Goal: Task Accomplishment & Management: Manage account settings

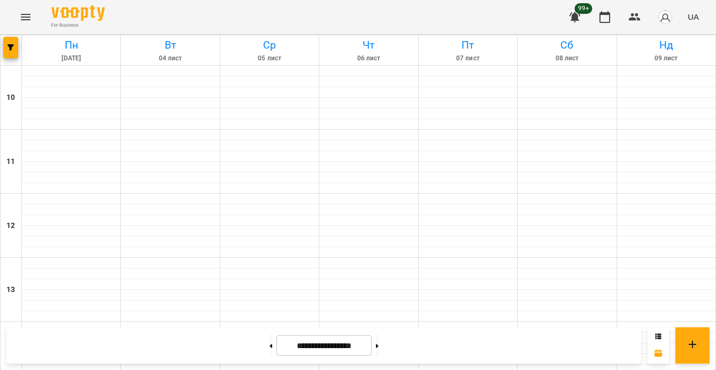
scroll to position [516, 0]
click at [16, 55] on button "button" at bounding box center [10, 47] width 15 height 21
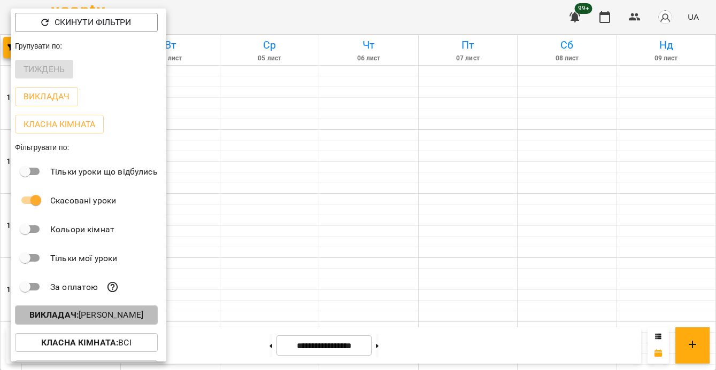
click at [91, 322] on p "Викладач : Юрій Шпак" at bounding box center [86, 315] width 114 height 13
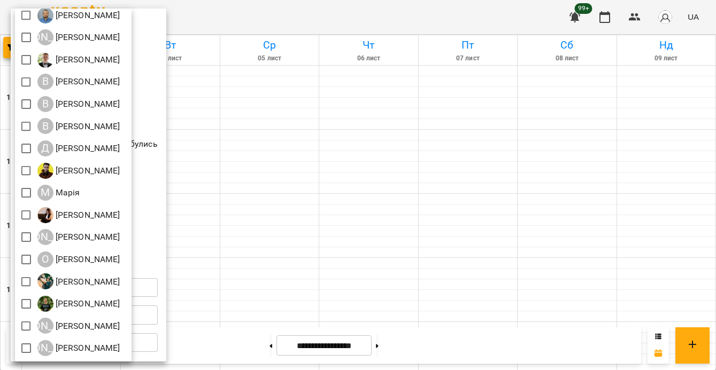
scroll to position [48, 0]
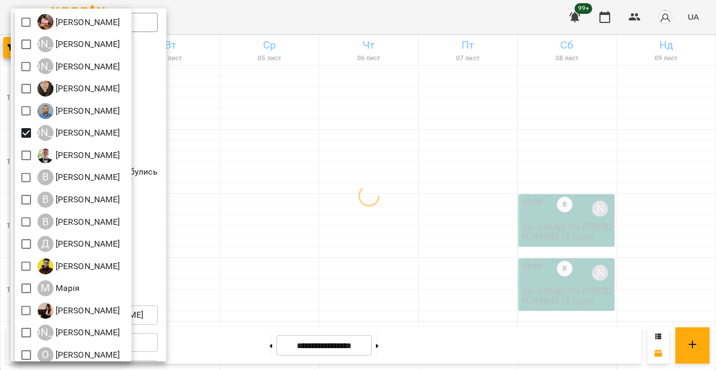
click at [312, 204] on div at bounding box center [358, 185] width 716 height 370
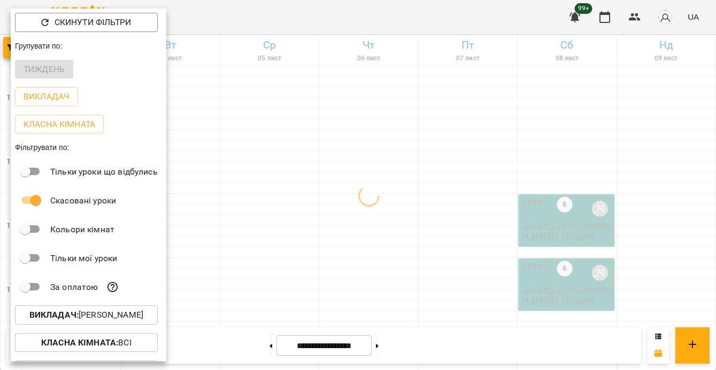
click at [312, 204] on div at bounding box center [358, 185] width 716 height 370
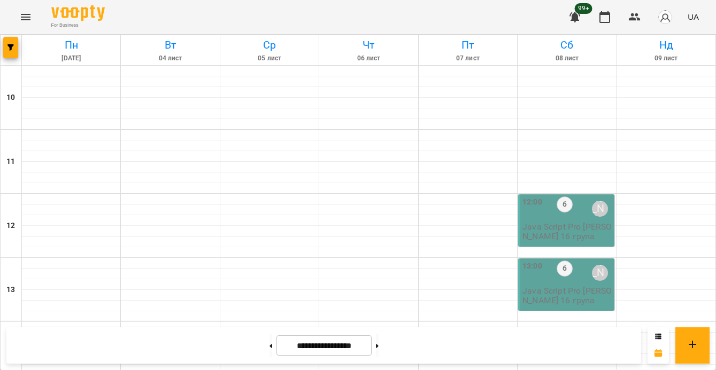
scroll to position [455, 0]
click at [269, 344] on button at bounding box center [270, 346] width 3 height 24
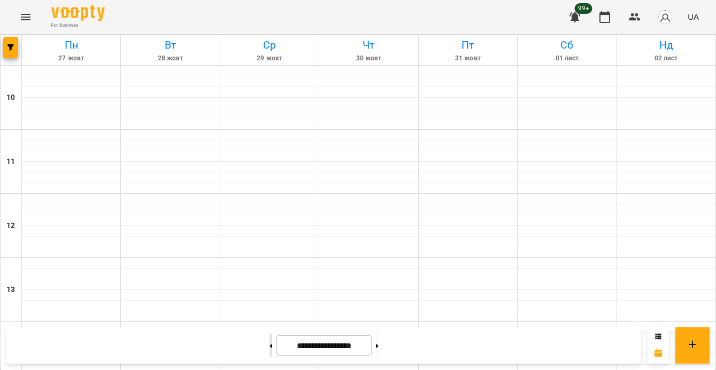
click at [269, 344] on button at bounding box center [270, 346] width 3 height 24
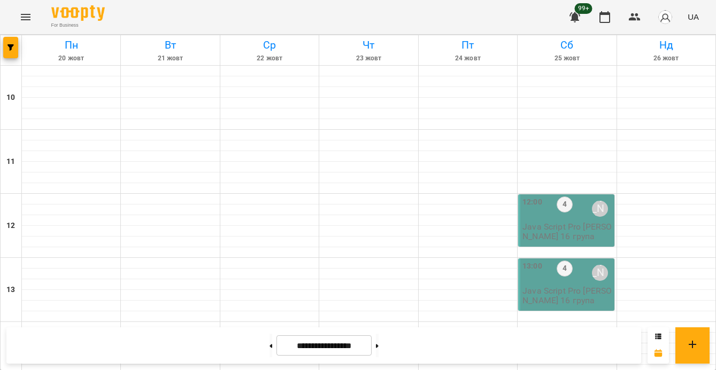
scroll to position [525, 0]
click at [378, 344] on icon at bounding box center [377, 346] width 3 height 4
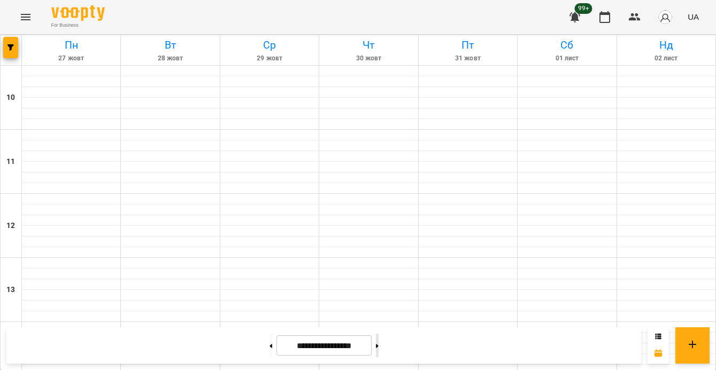
click at [378, 344] on icon at bounding box center [377, 346] width 3 height 4
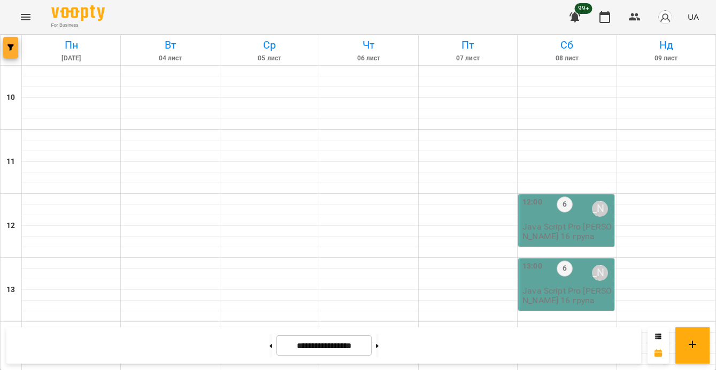
click at [11, 56] on button "button" at bounding box center [10, 47] width 15 height 21
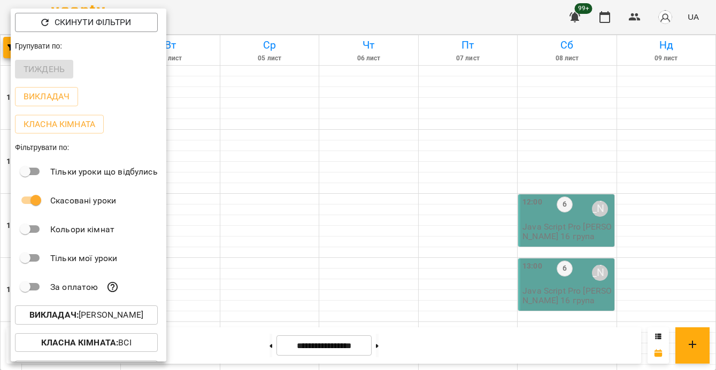
click at [108, 316] on p "Викладач : Артем Кот" at bounding box center [86, 315] width 114 height 13
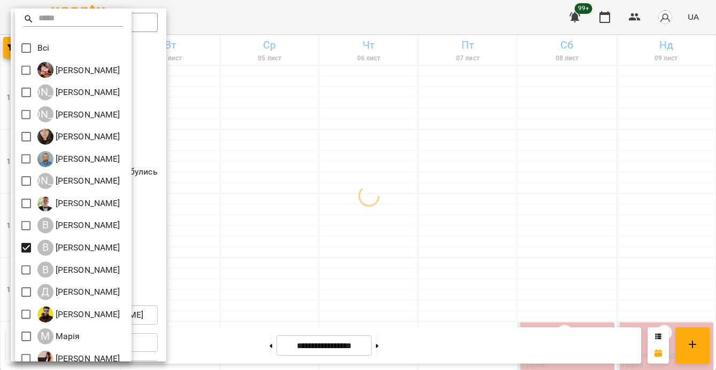
click at [300, 253] on div at bounding box center [358, 185] width 716 height 370
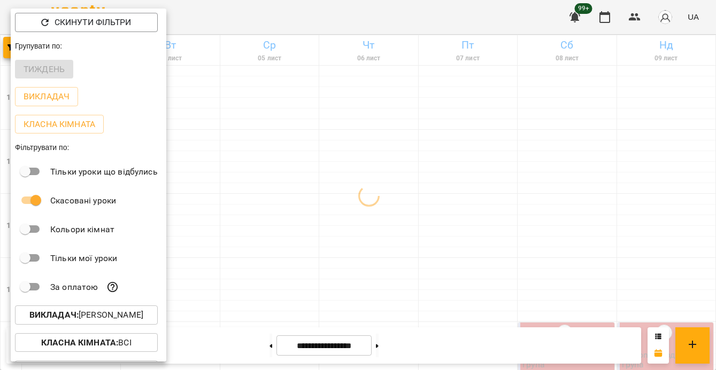
click at [300, 253] on div at bounding box center [358, 185] width 716 height 370
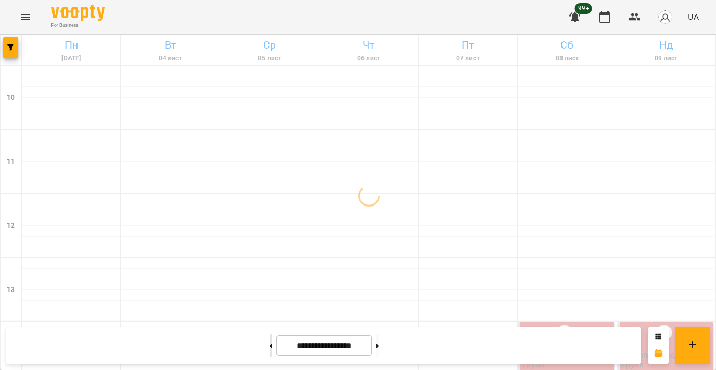
click at [269, 345] on icon at bounding box center [270, 346] width 3 height 4
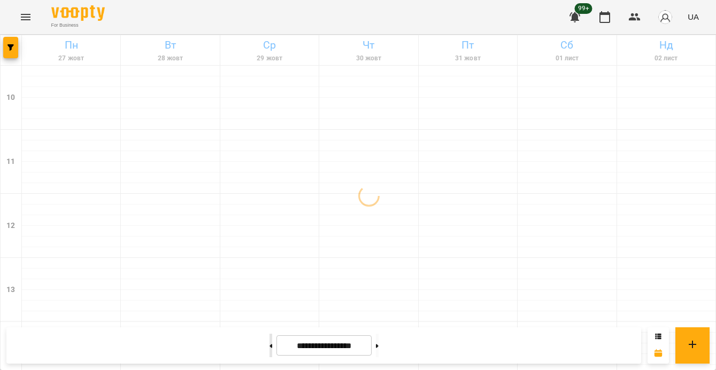
click at [269, 345] on button at bounding box center [270, 346] width 3 height 24
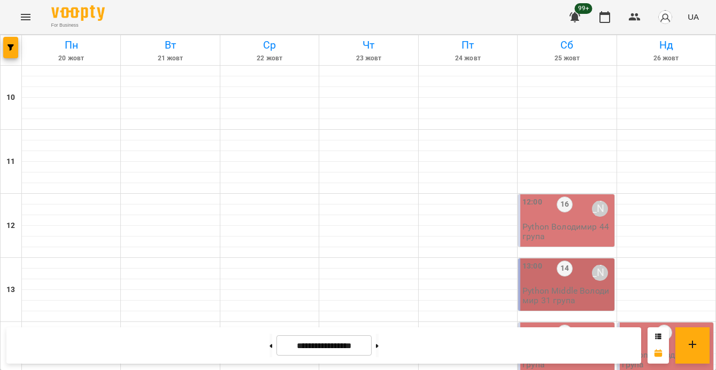
scroll to position [505, 0]
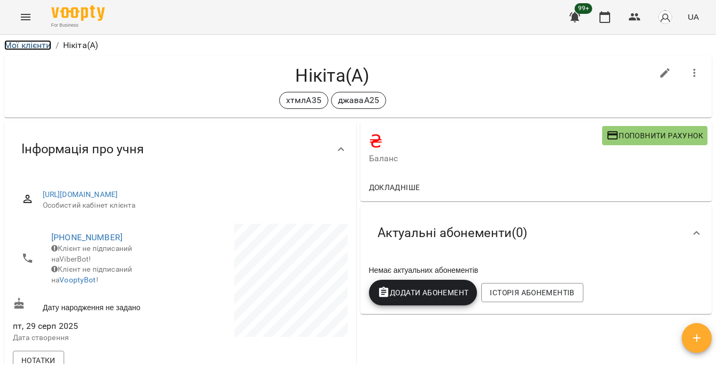
click at [16, 42] on link "Мої клієнти" at bounding box center [27, 45] width 47 height 10
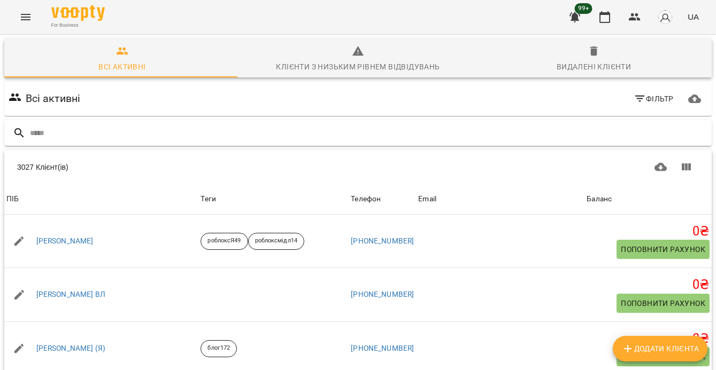
click at [181, 135] on input "text" at bounding box center [368, 134] width 677 height 18
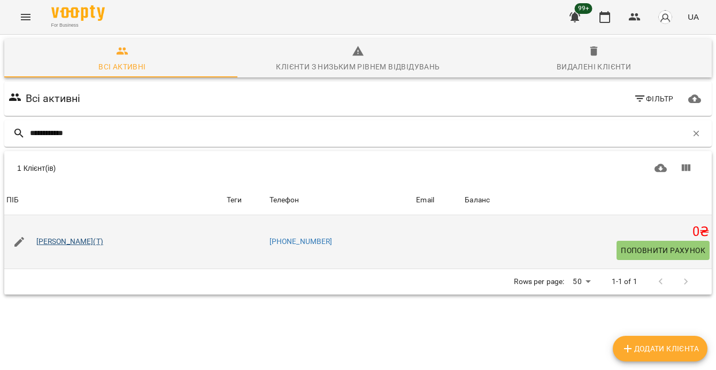
type input "**********"
click at [71, 246] on link "[PERSON_NAME](Т)" at bounding box center [69, 242] width 67 height 11
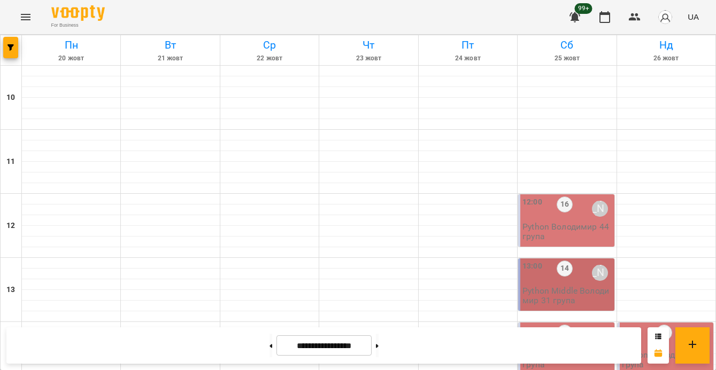
scroll to position [505, 0]
click at [10, 49] on icon "button" at bounding box center [10, 47] width 6 height 6
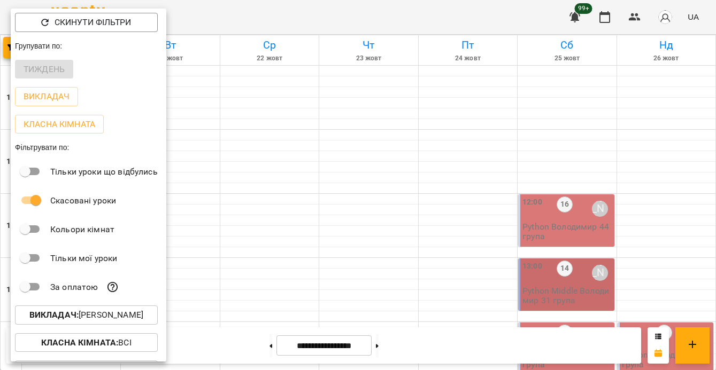
click at [138, 312] on p "Викладач : Володимир Ярошинський" at bounding box center [86, 315] width 114 height 13
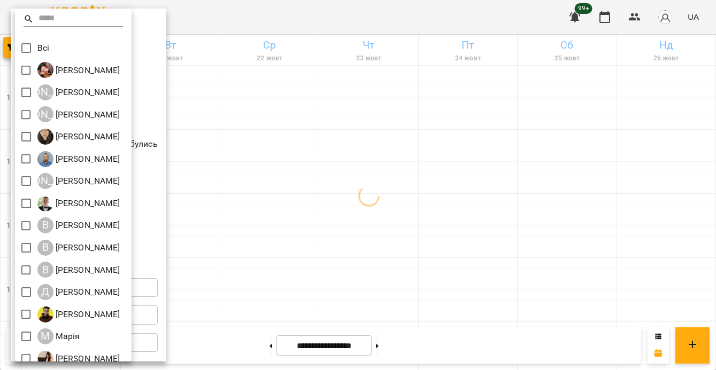
scroll to position [144, 0]
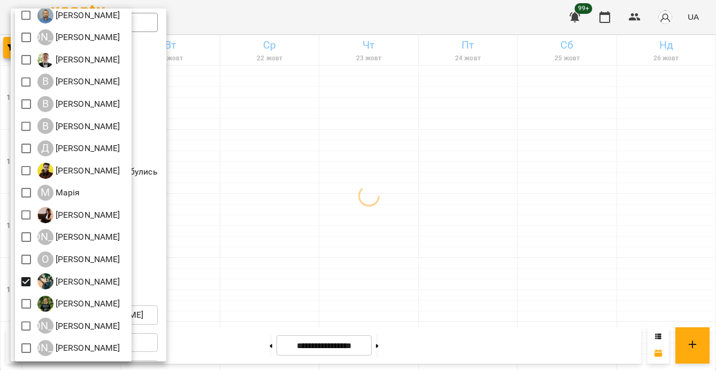
click at [493, 279] on div at bounding box center [358, 185] width 716 height 370
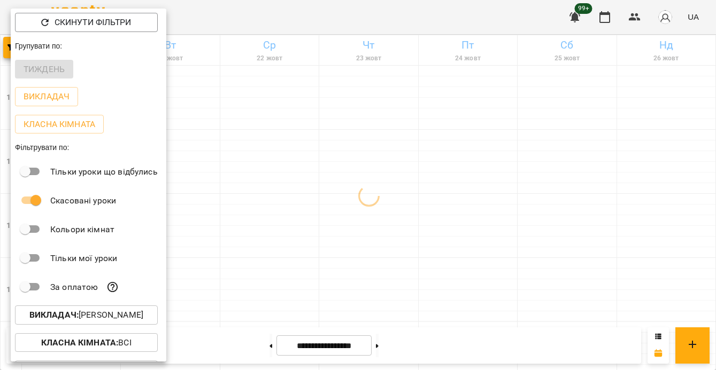
click at [255, 356] on div at bounding box center [358, 185] width 716 height 370
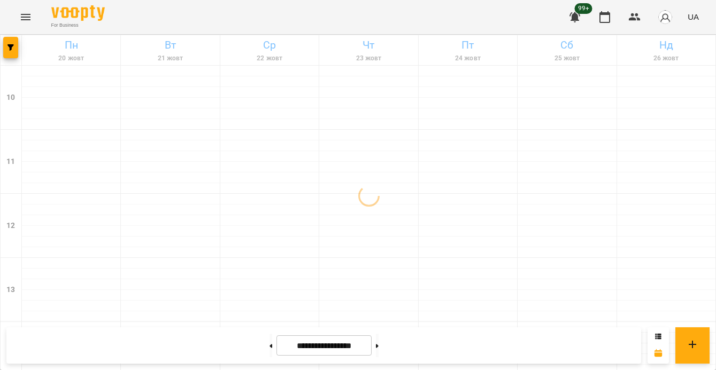
click at [257, 350] on div "Скинути фільтри Групувати по: Тиждень Викладач Класна кімната Фільтрувати по: Т…" at bounding box center [358, 185] width 716 height 370
click at [269, 349] on button at bounding box center [270, 346] width 3 height 24
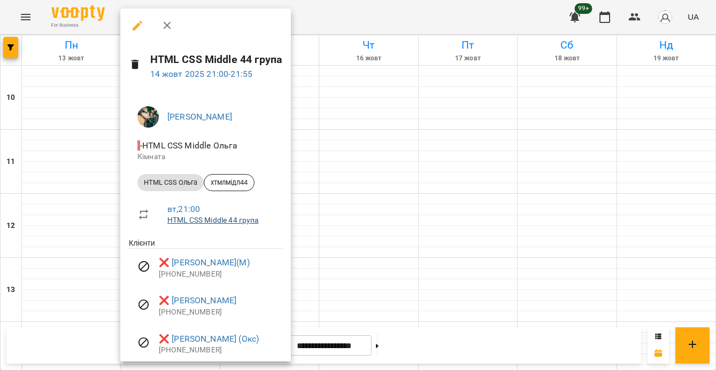
click at [204, 224] on link "HTML CSS Middle 44 група" at bounding box center [212, 220] width 91 height 9
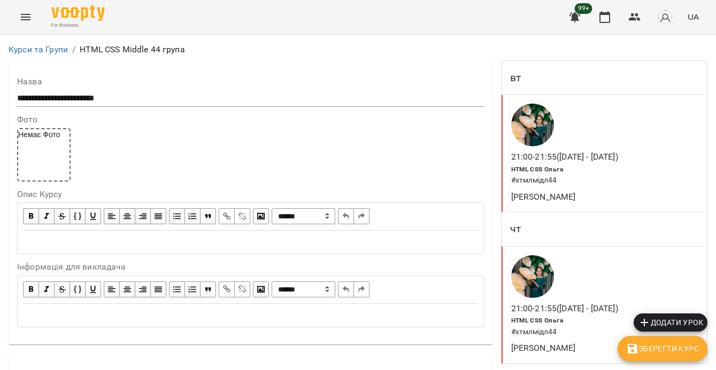
scroll to position [899, 0]
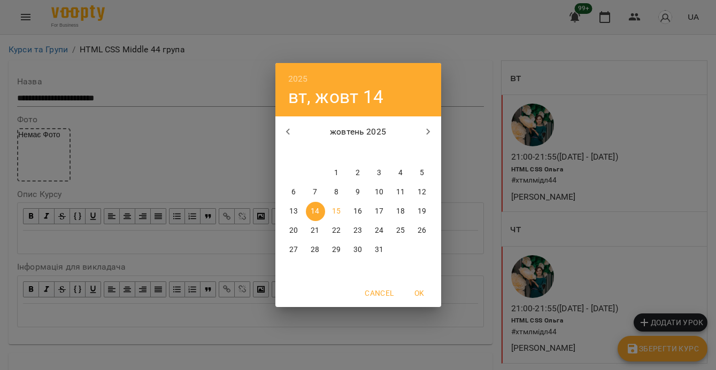
click at [357, 210] on p "16" at bounding box center [357, 211] width 9 height 11
type input "**********"
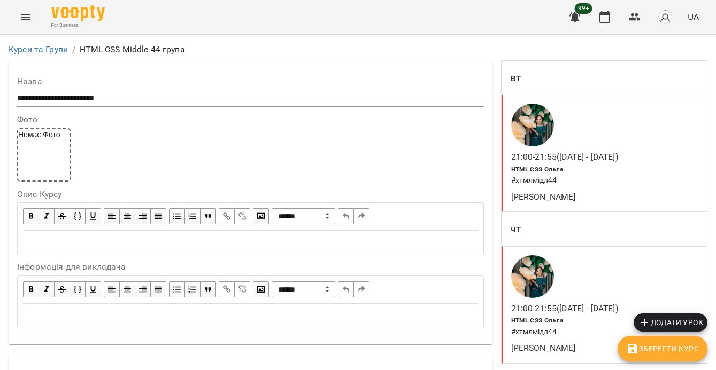
click at [637, 349] on icon "button" at bounding box center [633, 349] width 10 height 10
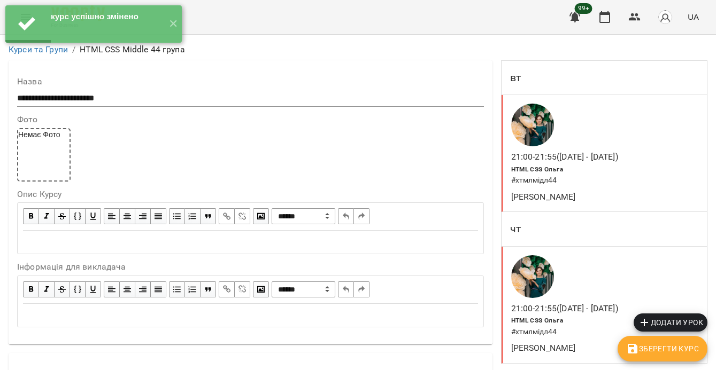
click at [609, 269] on div at bounding box center [564, 276] width 111 height 47
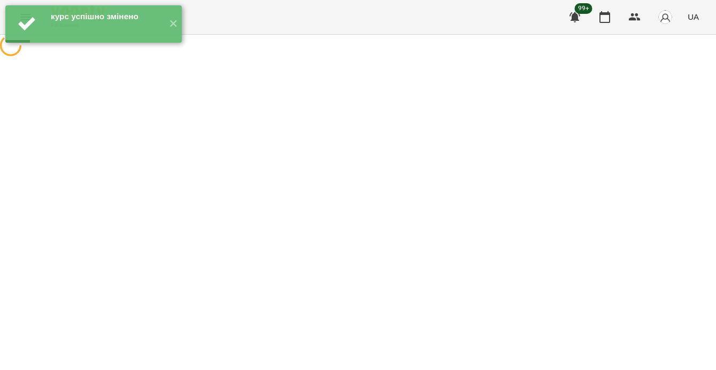
select select "*"
select select "**********"
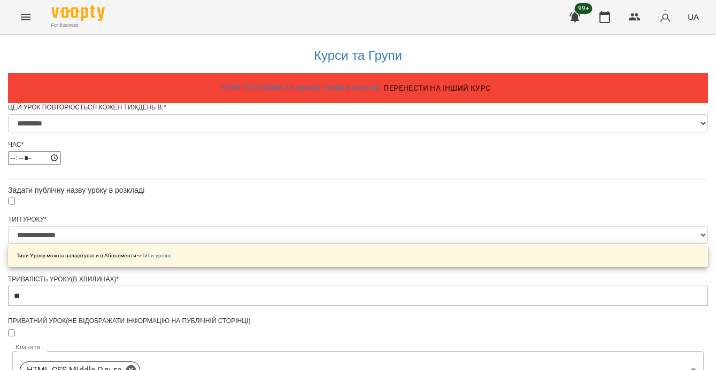
scroll to position [574, 0]
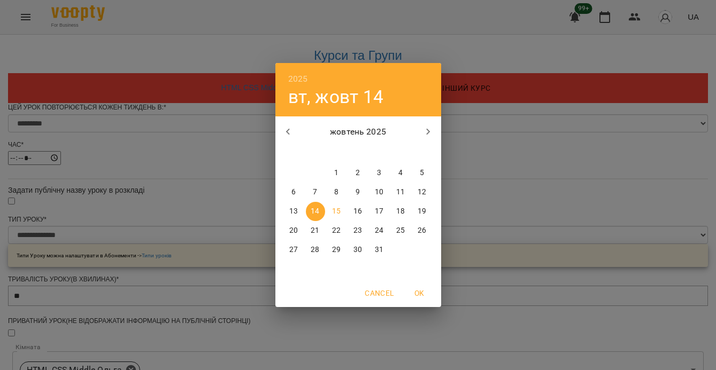
click at [357, 220] on button "16" at bounding box center [358, 211] width 19 height 19
type input "**********"
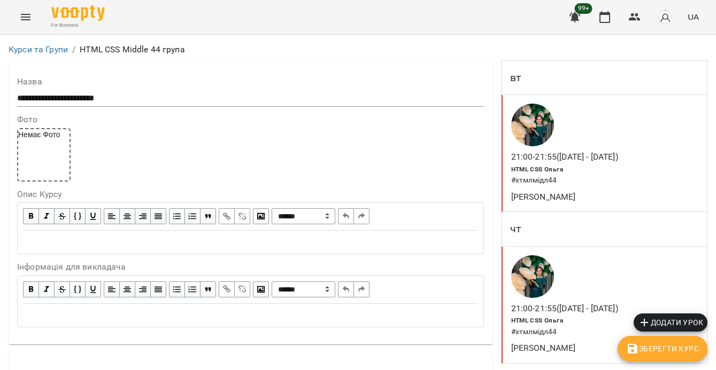
click at [655, 345] on span "Зберегти Курс" at bounding box center [662, 349] width 73 height 13
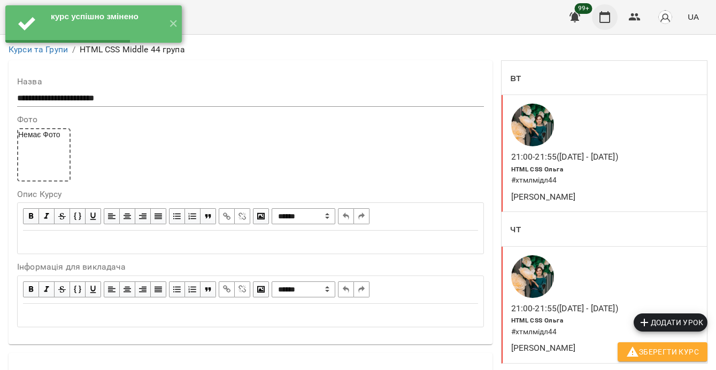
click at [609, 22] on icon "button" at bounding box center [604, 17] width 13 height 13
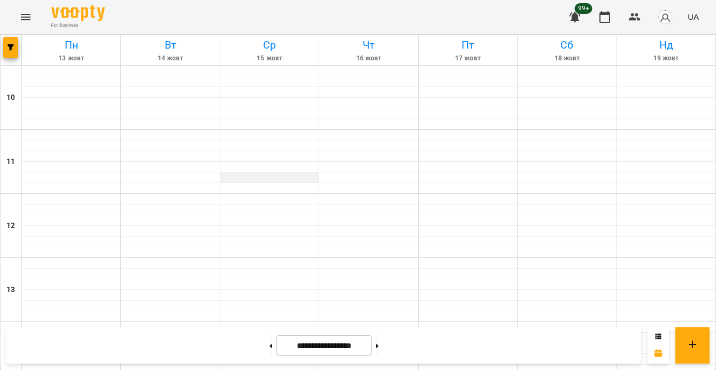
scroll to position [572, 0]
click at [13, 59] on div at bounding box center [11, 50] width 21 height 30
click at [16, 38] on button "button" at bounding box center [10, 47] width 15 height 21
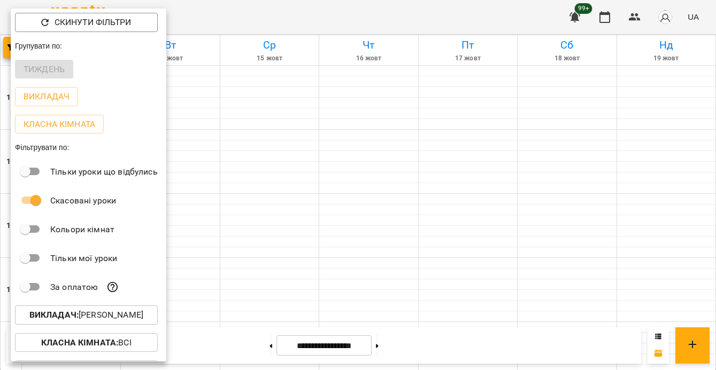
click at [103, 313] on p "Викладач : Ольга Мизюк" at bounding box center [86, 315] width 114 height 13
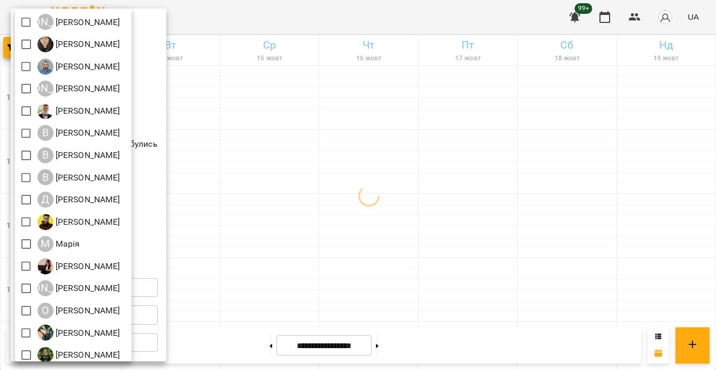
scroll to position [90, 0]
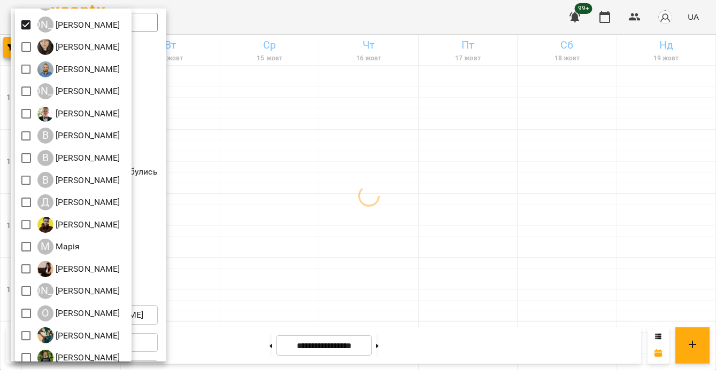
click at [354, 197] on div at bounding box center [358, 185] width 716 height 370
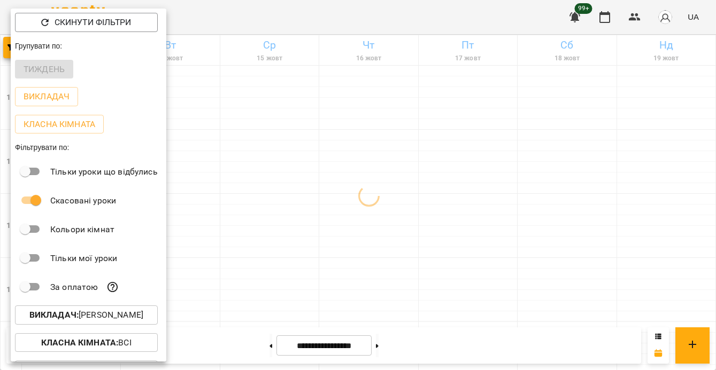
click at [293, 201] on div at bounding box center [358, 185] width 716 height 370
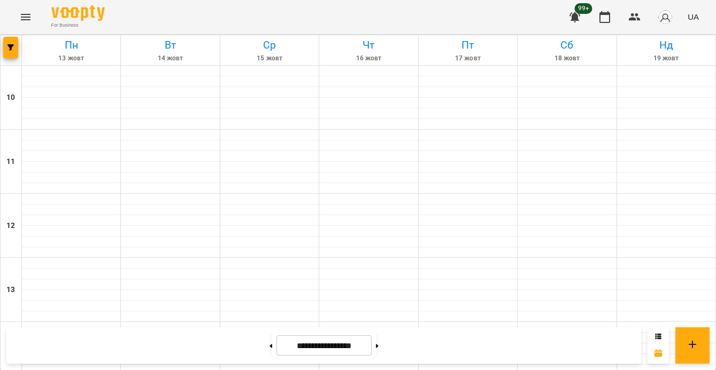
scroll to position [481, 0]
click at [378, 341] on button at bounding box center [377, 346] width 3 height 24
click at [269, 344] on button at bounding box center [270, 346] width 3 height 24
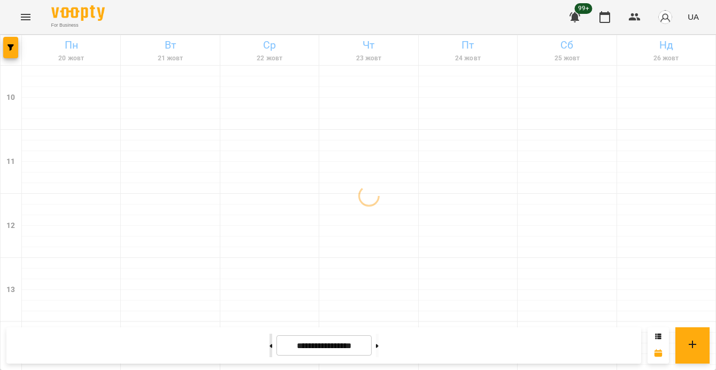
type input "**********"
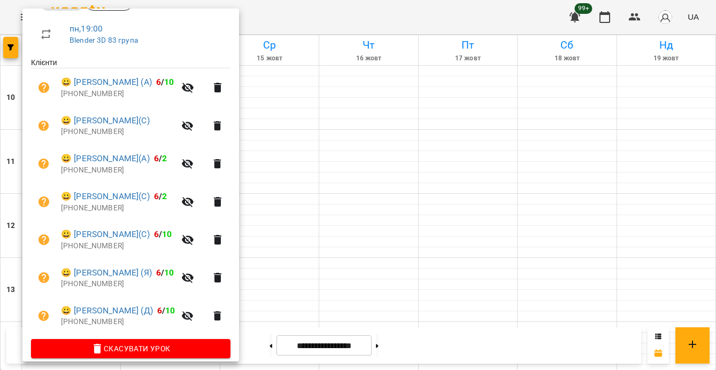
scroll to position [192, 0]
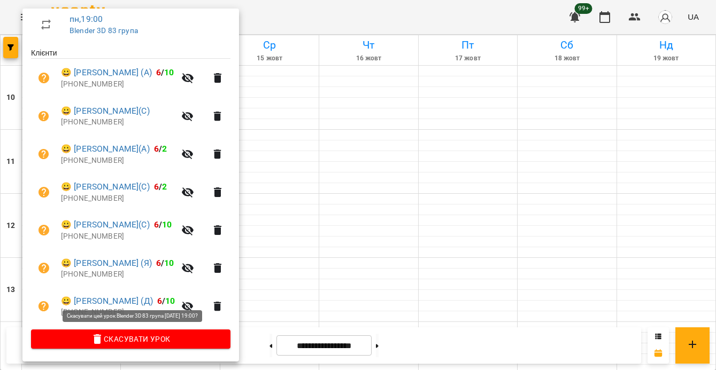
click at [162, 339] on span "Скасувати Урок" at bounding box center [131, 339] width 182 height 13
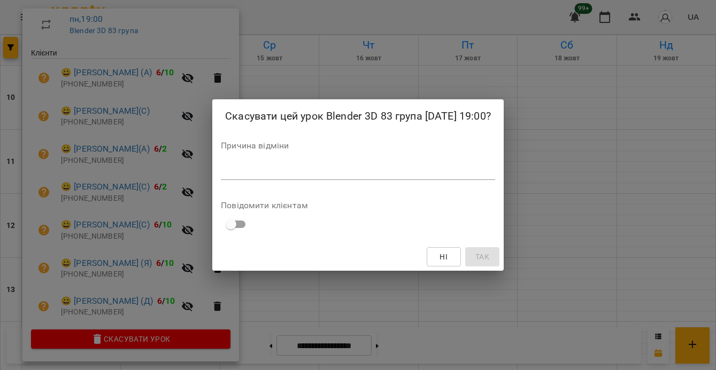
click at [260, 174] on div "*" at bounding box center [358, 171] width 274 height 17
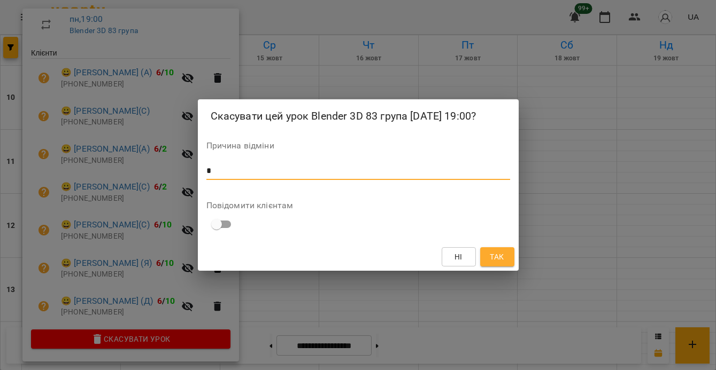
type textarea "*"
click at [487, 263] on button "Так" at bounding box center [497, 256] width 34 height 19
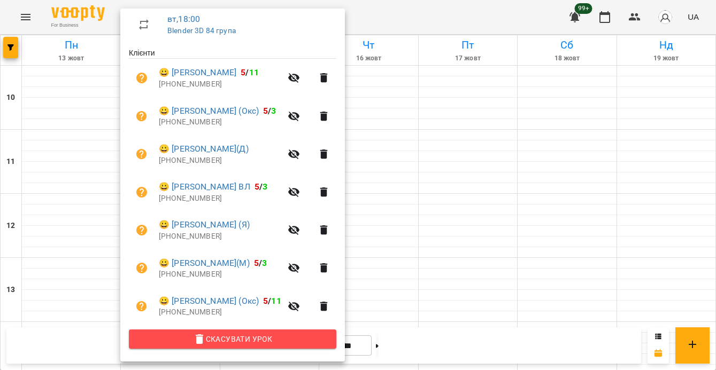
click at [243, 336] on span "Скасувати Урок" at bounding box center [232, 339] width 190 height 13
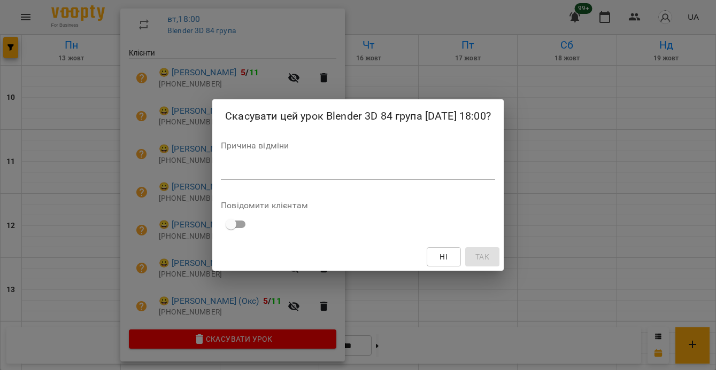
click at [262, 176] on textarea at bounding box center [358, 171] width 274 height 10
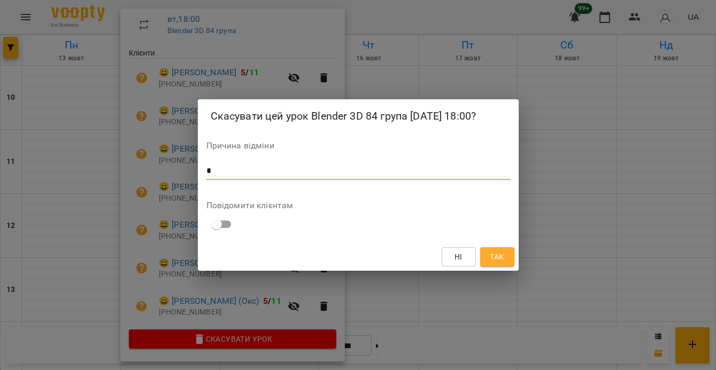
type textarea "*"
drag, startPoint x: 510, startPoint y: 267, endPoint x: 498, endPoint y: 266, distance: 12.3
click at [509, 267] on button "Так" at bounding box center [497, 256] width 34 height 19
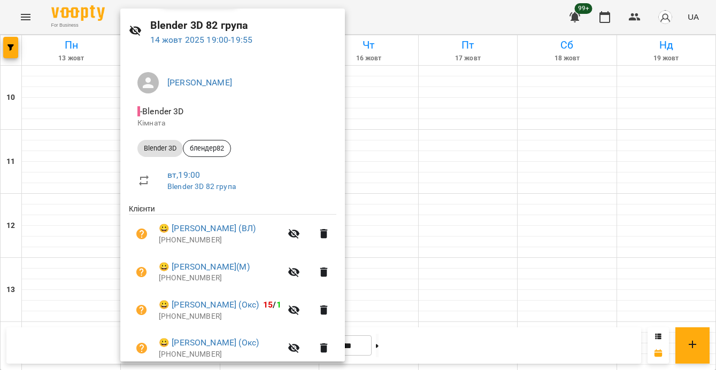
scroll to position [78, 0]
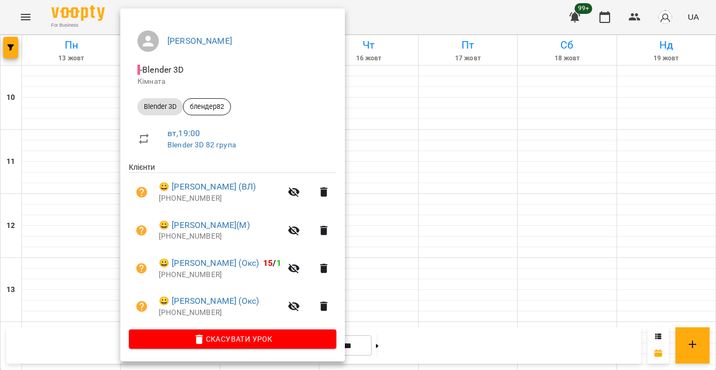
click at [252, 338] on span "Скасувати Урок" at bounding box center [232, 339] width 190 height 13
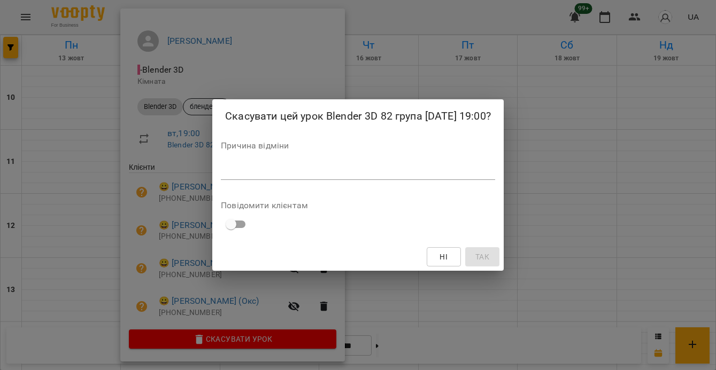
click at [265, 176] on textarea at bounding box center [358, 171] width 274 height 10
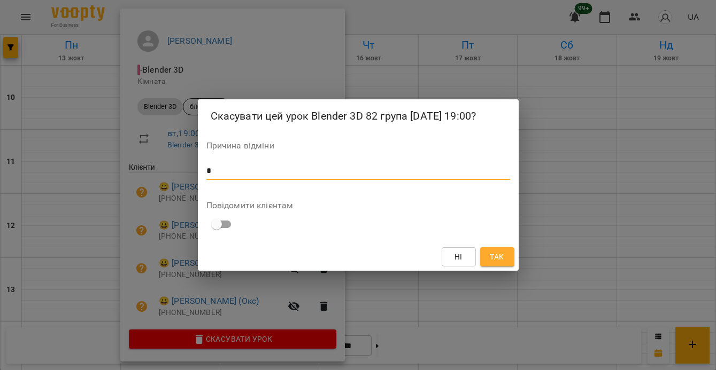
type textarea "*"
click at [492, 260] on span "Так" at bounding box center [497, 257] width 14 height 13
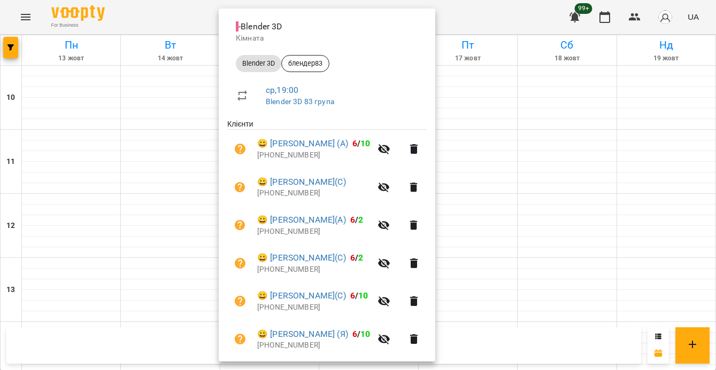
scroll to position [192, 0]
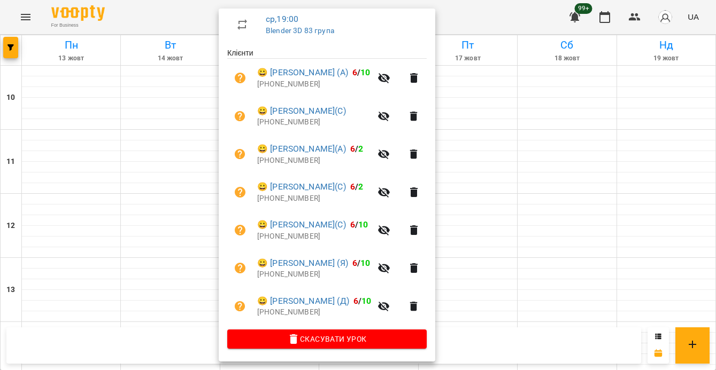
click at [363, 331] on button "Скасувати Урок" at bounding box center [326, 339] width 199 height 19
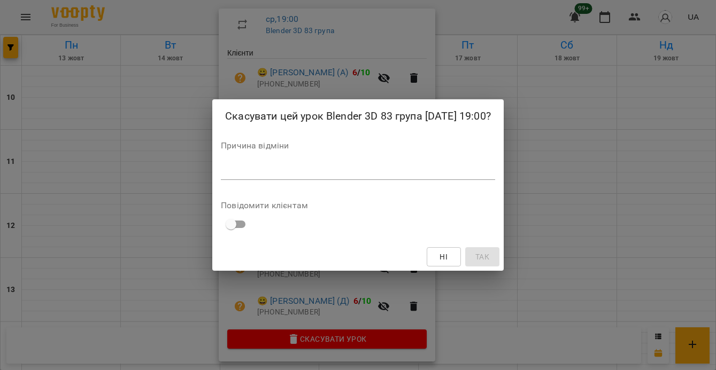
click at [332, 176] on textarea at bounding box center [358, 171] width 274 height 10
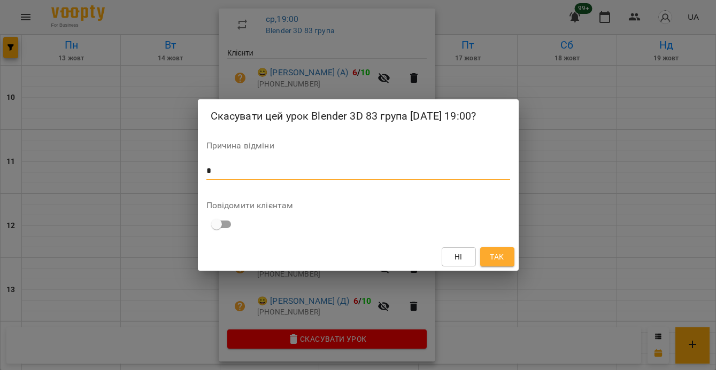
type textarea "*"
click at [501, 258] on button "Так" at bounding box center [497, 256] width 34 height 19
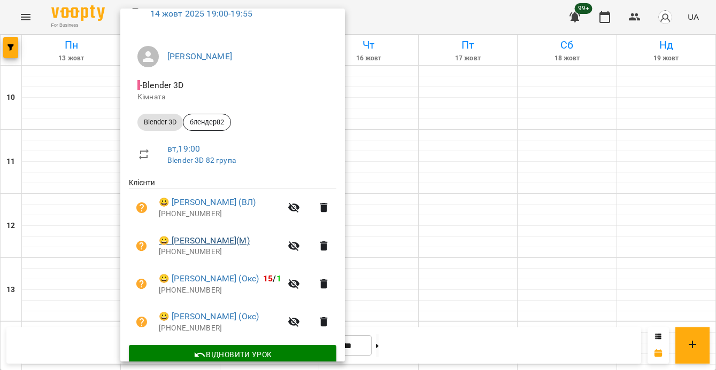
scroll to position [78, 0]
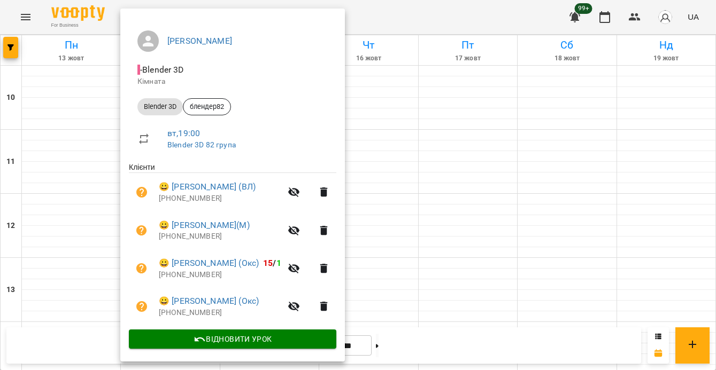
click at [198, 148] on p "Blender 3D 82 група" at bounding box center [247, 145] width 160 height 11
click at [199, 142] on link "Blender 3D 82 група" at bounding box center [201, 145] width 68 height 9
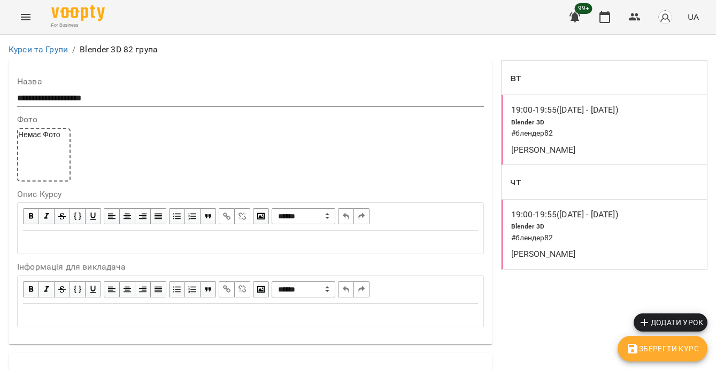
scroll to position [875, 0]
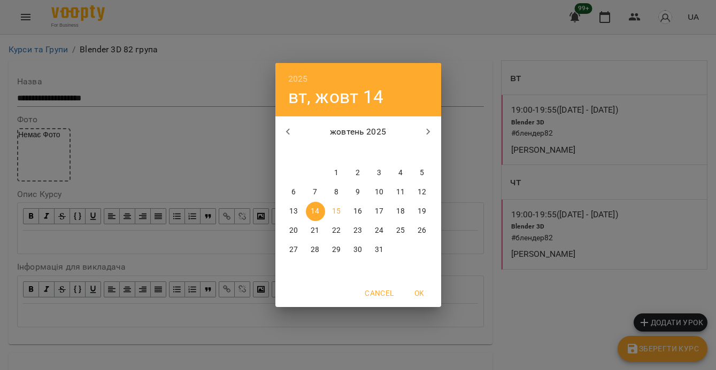
click at [360, 215] on p "16" at bounding box center [357, 211] width 9 height 11
type input "**********"
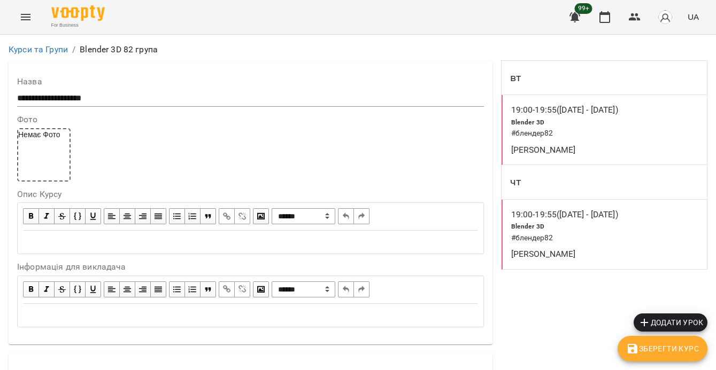
click at [658, 352] on span "Зберегти Курс" at bounding box center [662, 349] width 73 height 13
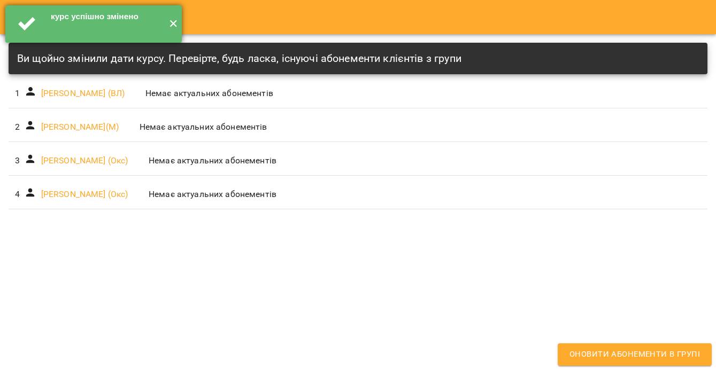
click at [168, 26] on button "✕" at bounding box center [173, 23] width 18 height 37
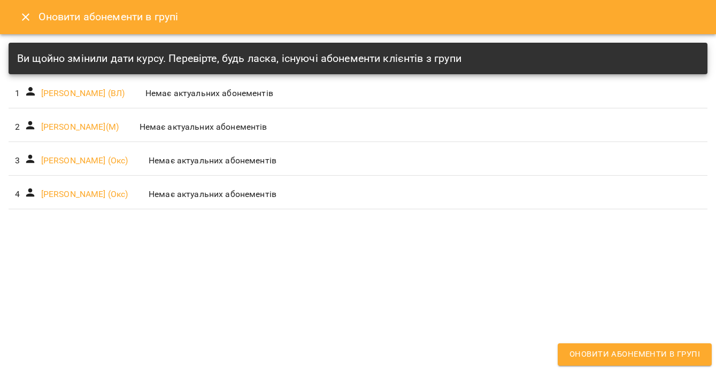
click at [25, 18] on icon "Close" at bounding box center [25, 16] width 7 height 7
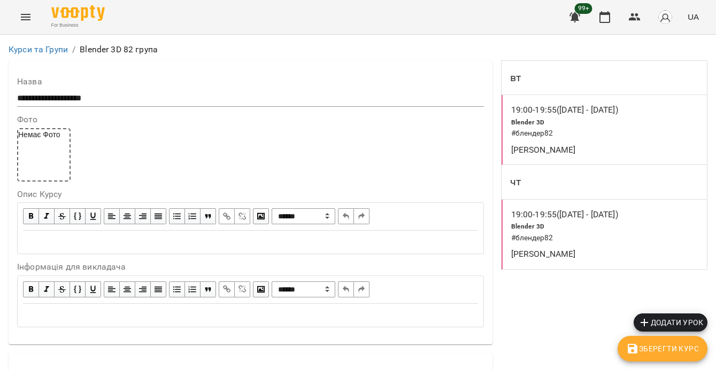
click at [621, 230] on div "Blender 3D # блендер82" at bounding box center [566, 232] width 115 height 27
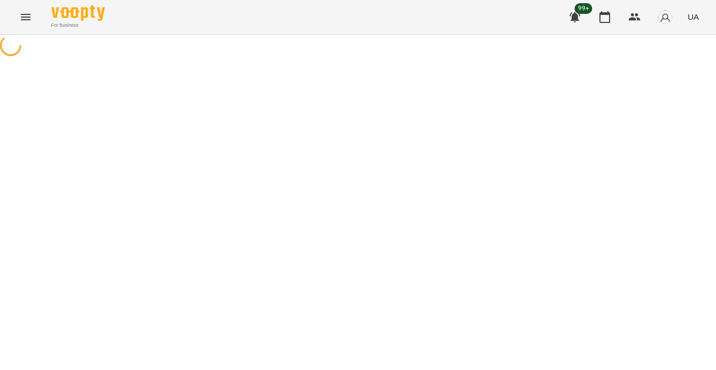
select select "*"
select select "**********"
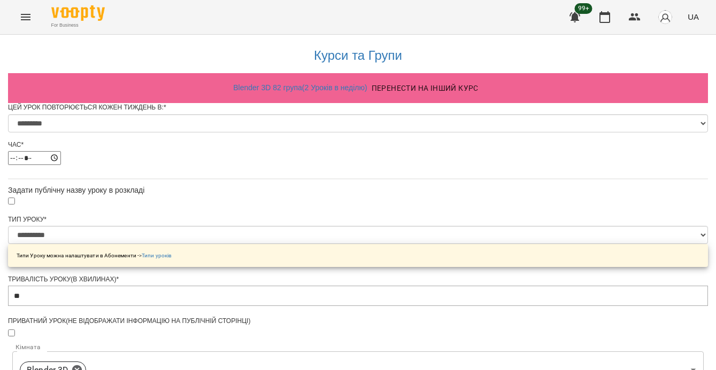
scroll to position [519, 0]
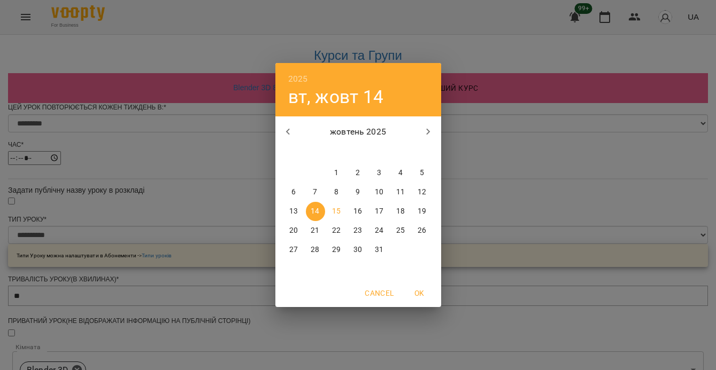
click at [357, 211] on p "16" at bounding box center [357, 211] width 9 height 11
type input "**********"
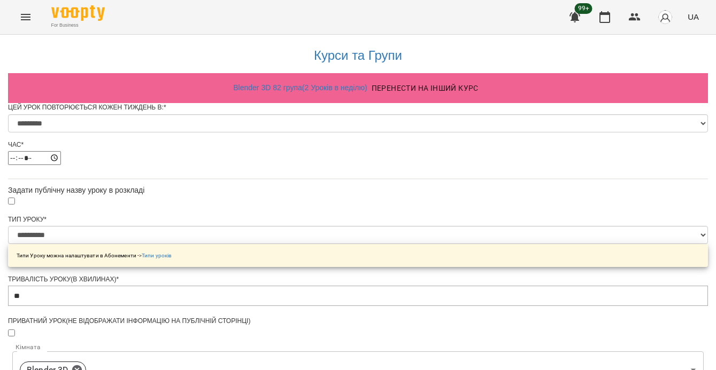
scroll to position [574, 0]
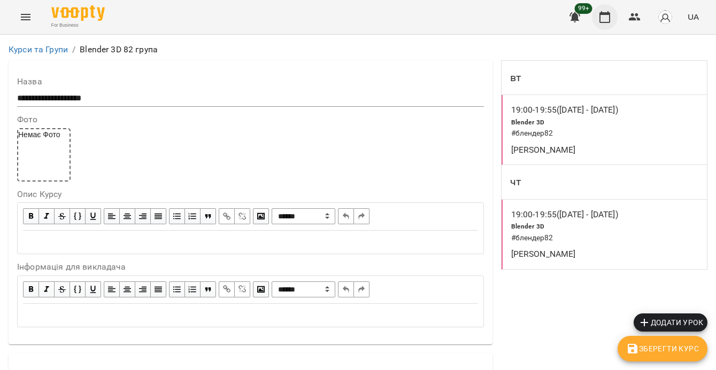
click at [609, 13] on icon "button" at bounding box center [604, 17] width 11 height 12
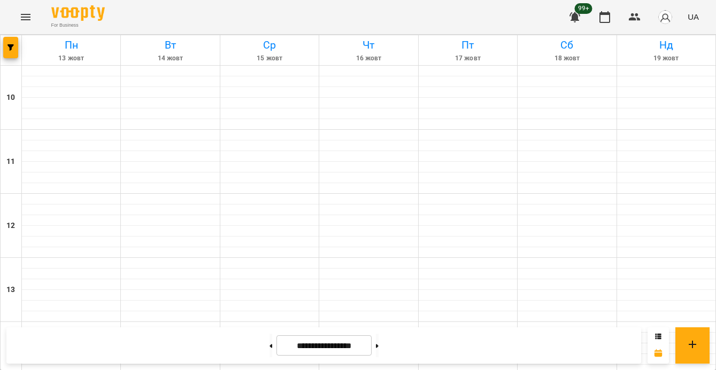
scroll to position [492, 0]
